Goal: Check status: Check status

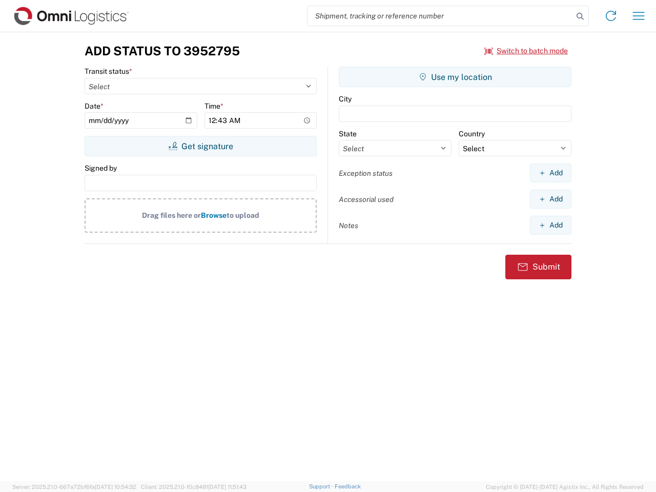
click at [440, 16] on input "search" at bounding box center [441, 15] width 266 height 19
click at [580, 16] on icon at bounding box center [580, 16] width 14 height 14
click at [611, 16] on icon at bounding box center [611, 16] width 16 height 16
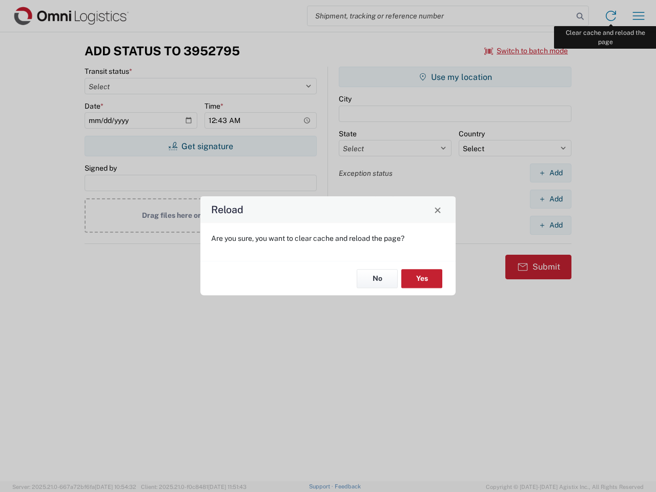
click at [639, 16] on div "Reload Are you sure, you want to clear cache and reload the page? No Yes" at bounding box center [328, 246] width 656 height 492
click at [527, 51] on div "Reload Are you sure, you want to clear cache and reload the page? No Yes" at bounding box center [328, 246] width 656 height 492
click at [200, 146] on div "Reload Are you sure, you want to clear cache and reload the page? No Yes" at bounding box center [328, 246] width 656 height 492
click at [455, 77] on div "Reload Are you sure, you want to clear cache and reload the page? No Yes" at bounding box center [328, 246] width 656 height 492
click at [551, 173] on div "Reload Are you sure, you want to clear cache and reload the page? No Yes" at bounding box center [328, 246] width 656 height 492
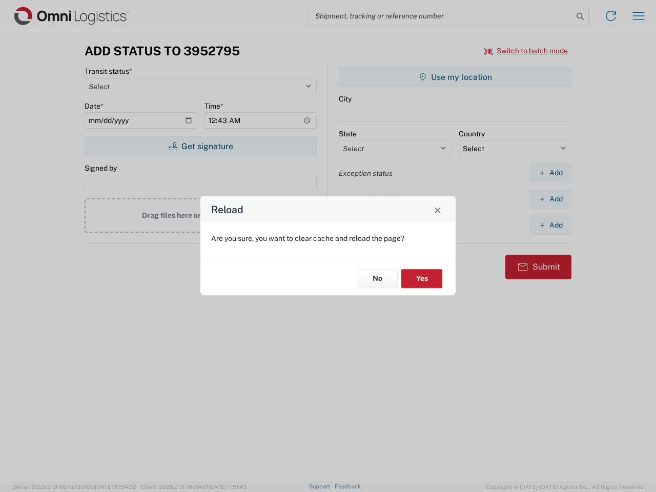
click at [551, 199] on div "Reload Are you sure, you want to clear cache and reload the page? No Yes" at bounding box center [328, 246] width 656 height 492
click at [551, 225] on div "Reload Are you sure, you want to clear cache and reload the page? No Yes" at bounding box center [328, 246] width 656 height 492
